Goal: Transaction & Acquisition: Purchase product/service

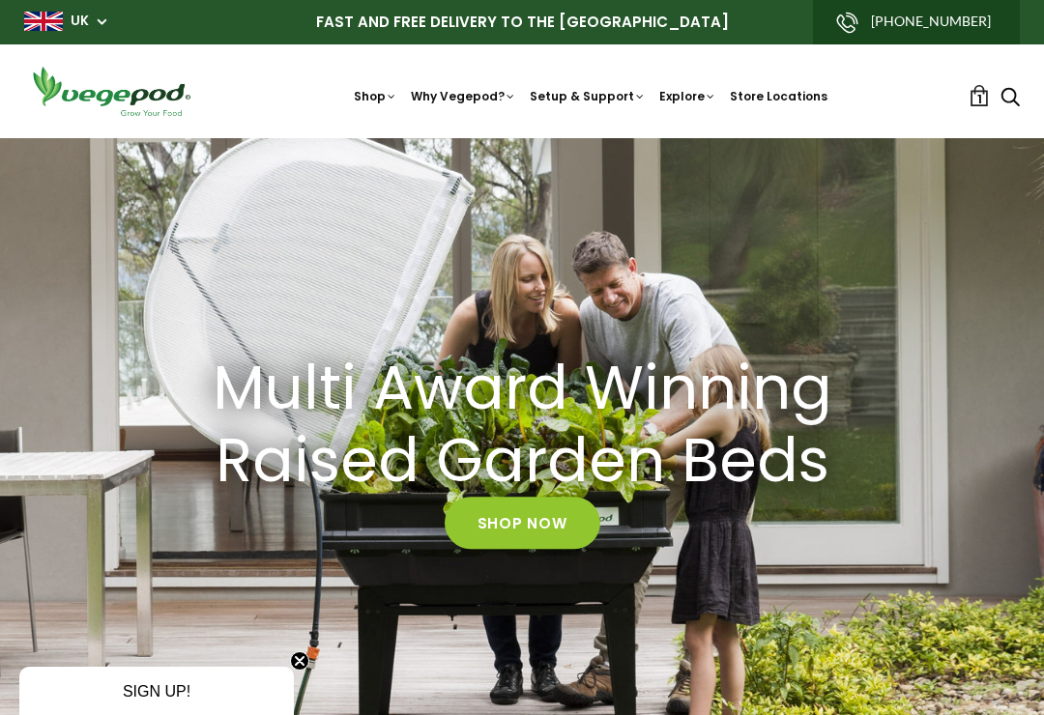
click at [973, 102] on link "1" at bounding box center [979, 95] width 21 height 21
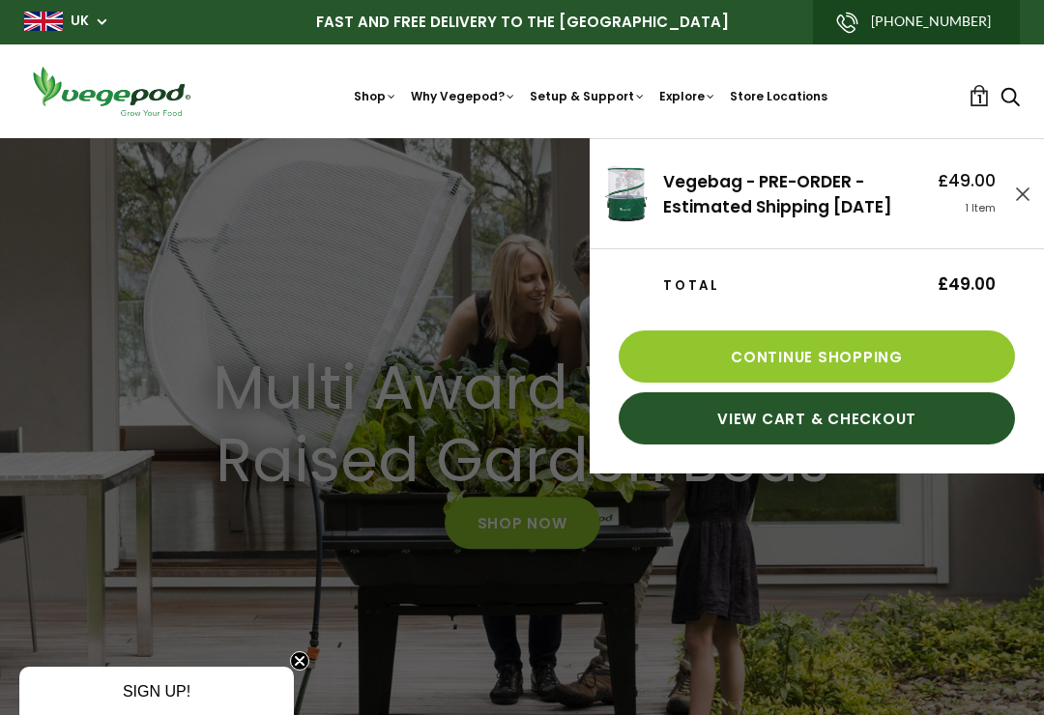
click at [827, 439] on link "View Cart & Checkout" at bounding box center [817, 418] width 396 height 52
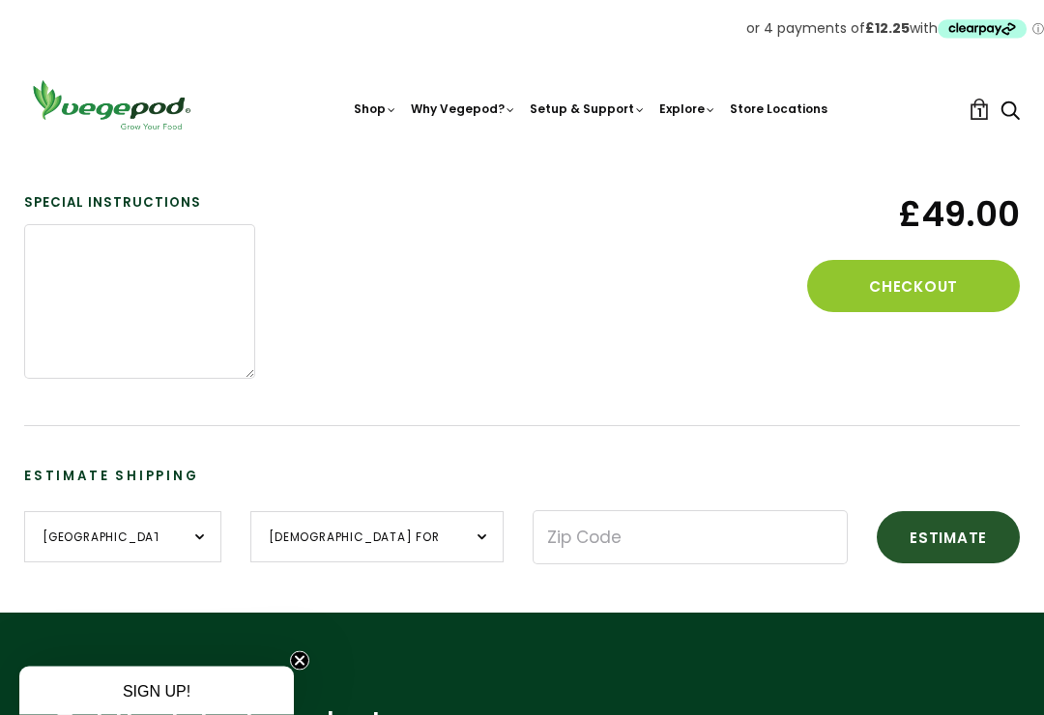
scroll to position [430, 0]
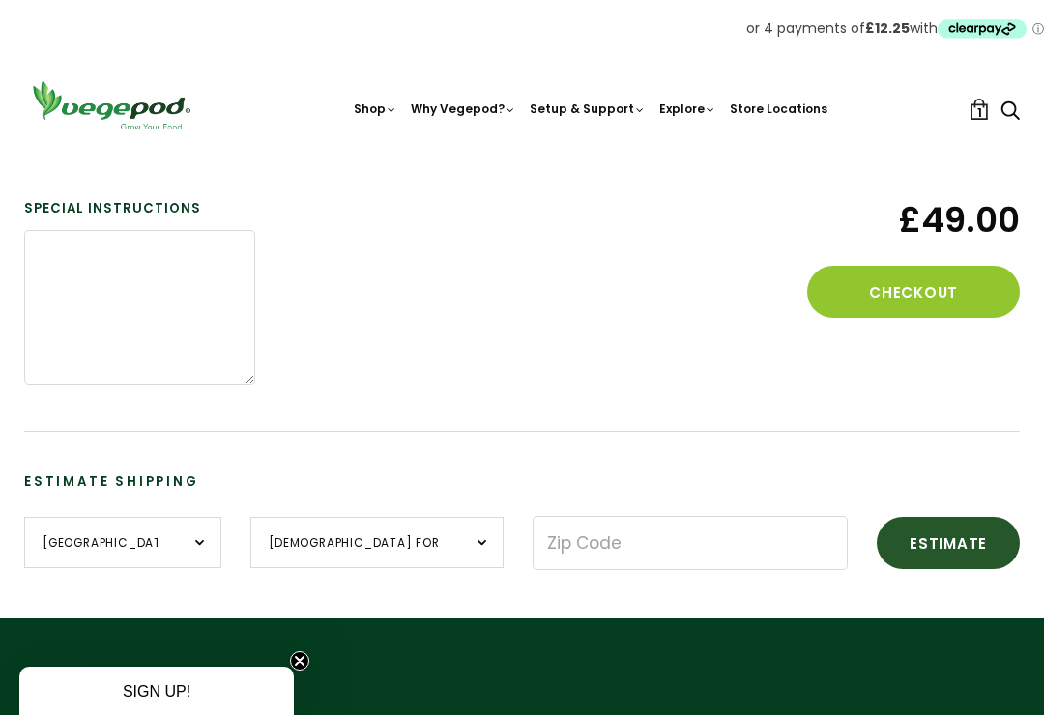
click at [931, 285] on button "Checkout" at bounding box center [913, 292] width 213 height 52
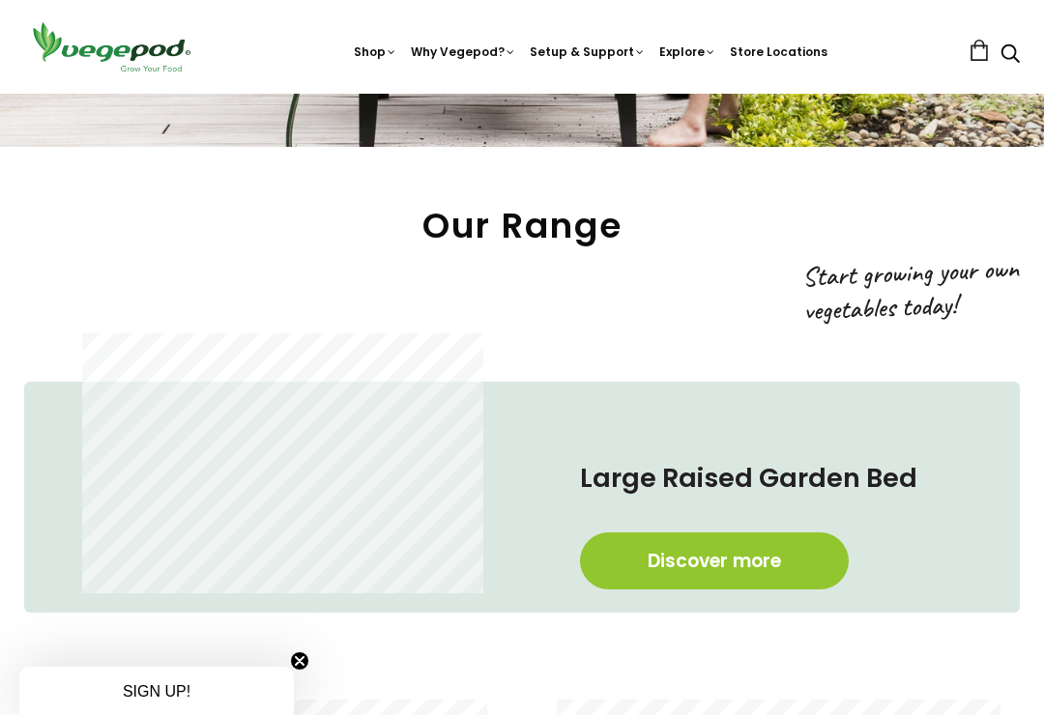
scroll to position [628, 0]
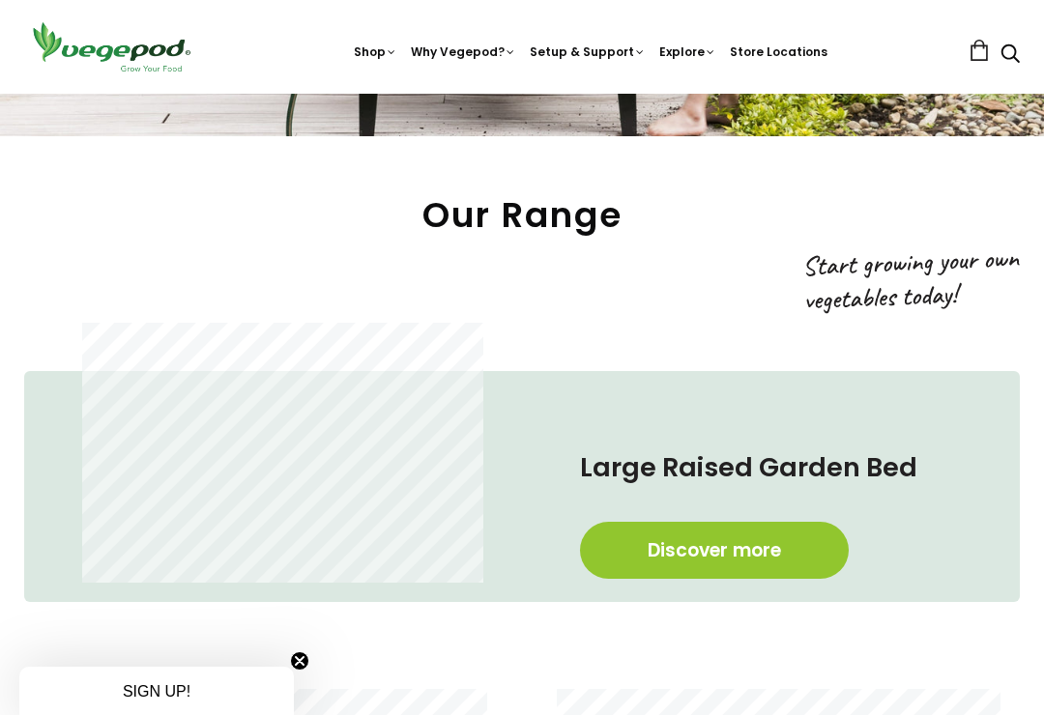
click at [727, 552] on link "Discover more" at bounding box center [714, 550] width 269 height 57
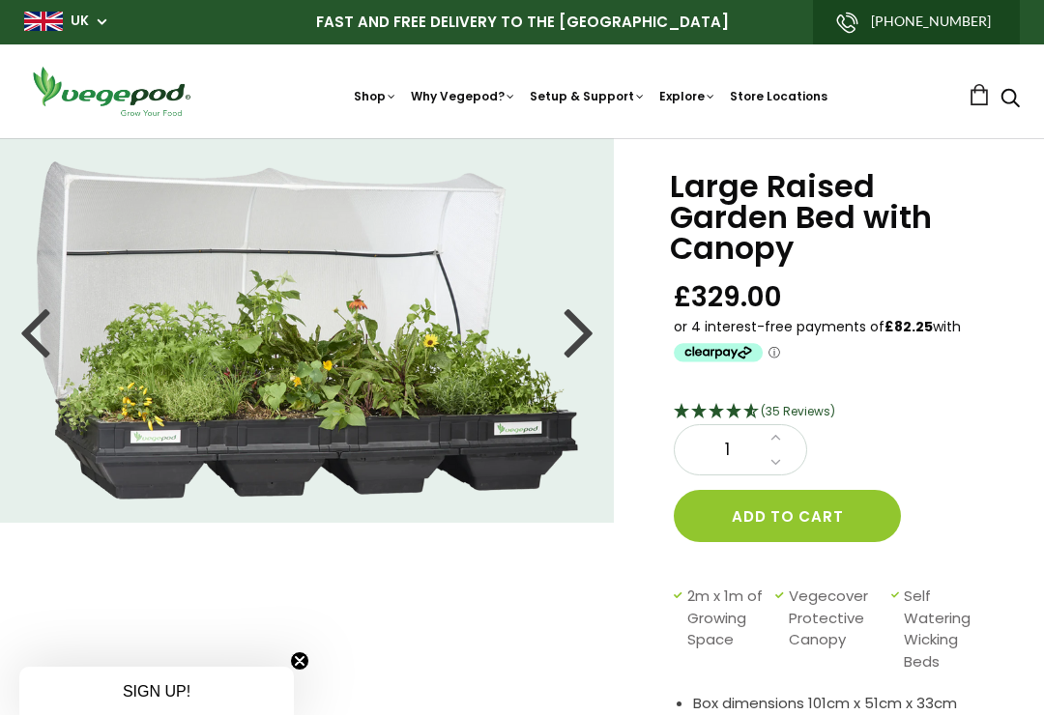
click at [522, 138] on img at bounding box center [522, 138] width 0 height 0
